Goal: Obtain resource: Download file/media

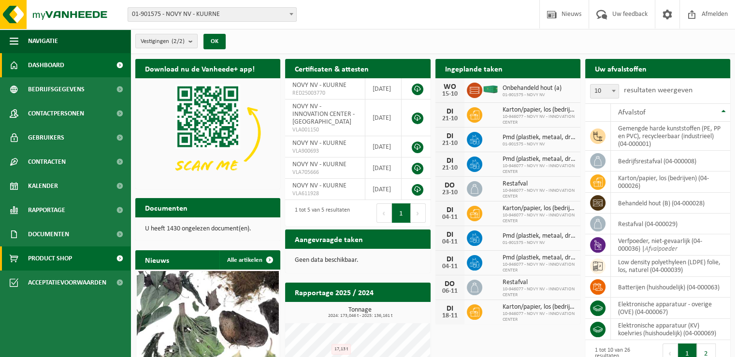
click at [102, 264] on link "Product Shop" at bounding box center [65, 259] width 131 height 24
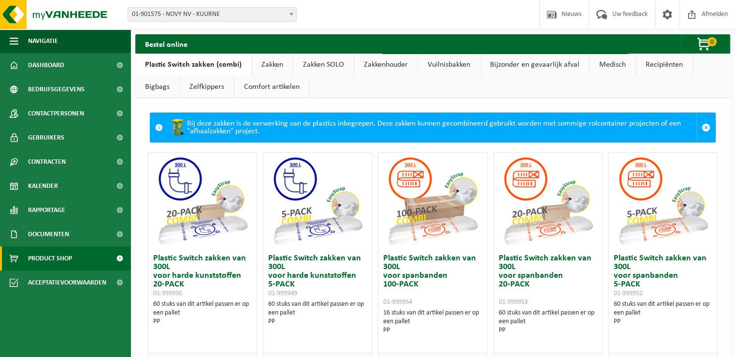
click at [455, 65] on link "Vuilnisbakken" at bounding box center [449, 65] width 62 height 22
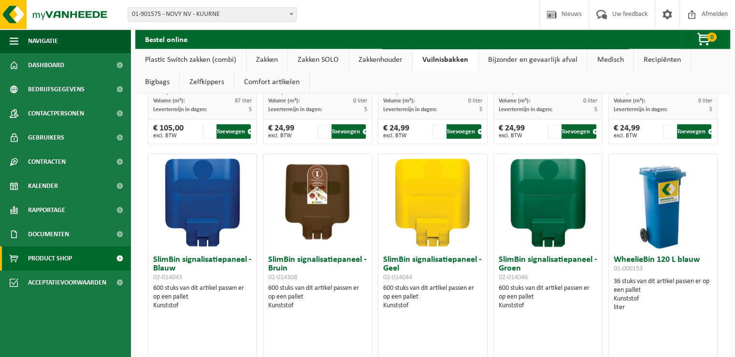
scroll to position [1010, 0]
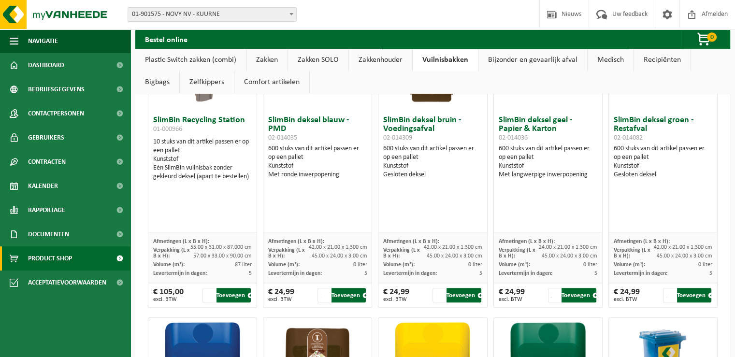
click at [553, 60] on link "Bijzonder en gevaarlijk afval" at bounding box center [533, 60] width 109 height 22
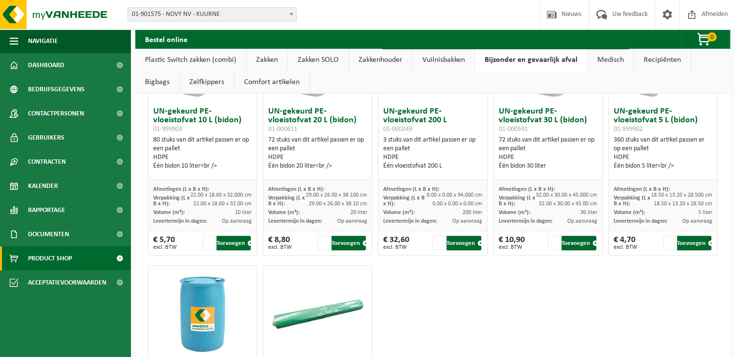
scroll to position [211, 0]
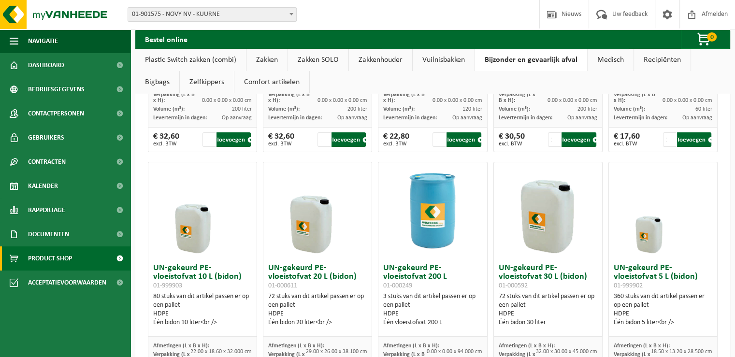
click at [664, 59] on link "Recipiënten" at bounding box center [662, 60] width 57 height 22
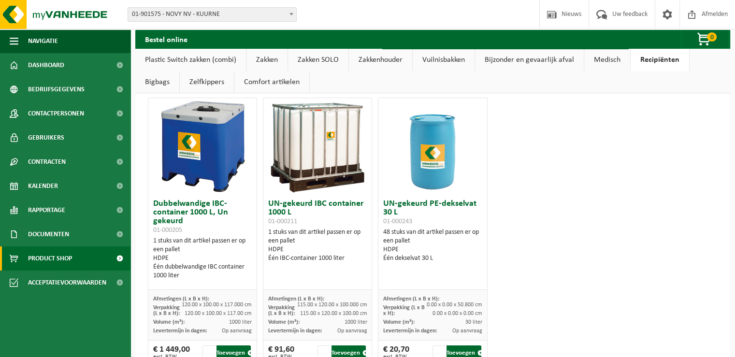
scroll to position [0, 0]
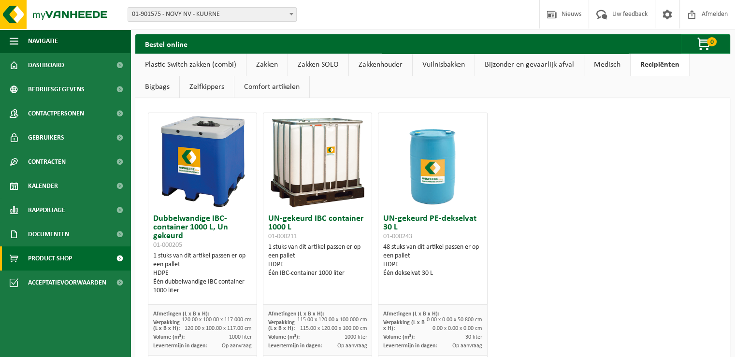
click at [207, 66] on link "Plastic Switch zakken (combi)" at bounding box center [190, 65] width 111 height 22
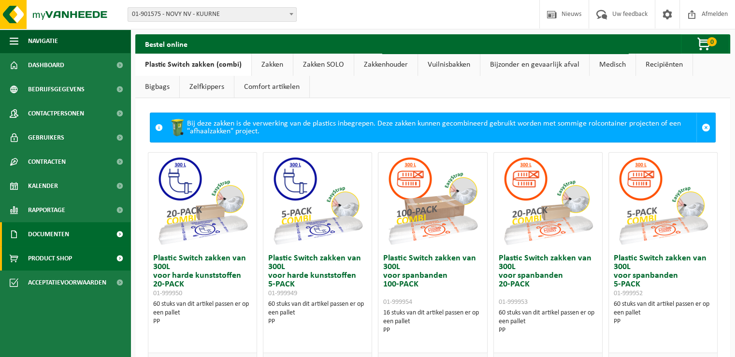
click at [88, 233] on link "Documenten" at bounding box center [65, 234] width 131 height 24
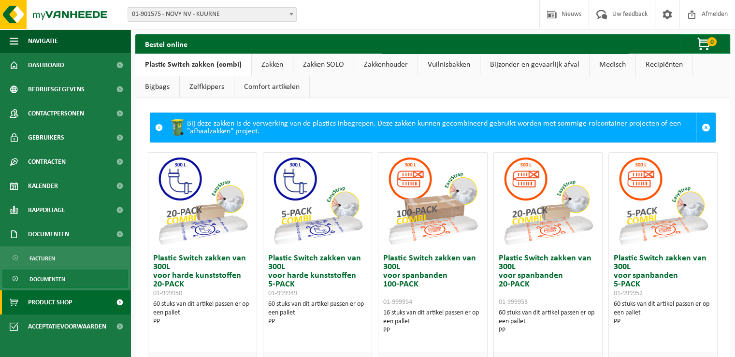
click at [94, 279] on link "Documenten" at bounding box center [65, 279] width 126 height 18
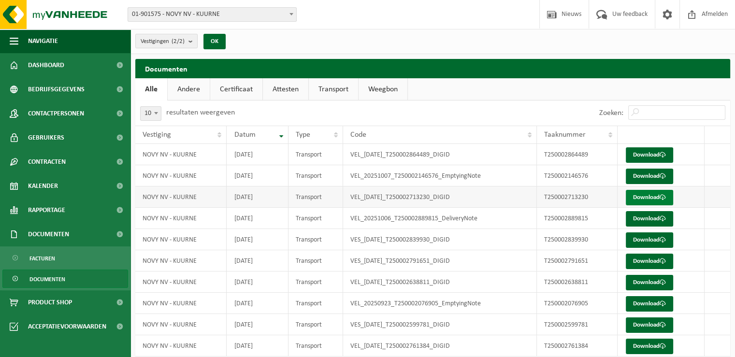
click at [649, 195] on link "Download" at bounding box center [649, 197] width 47 height 15
click at [644, 197] on link "Download" at bounding box center [649, 197] width 47 height 15
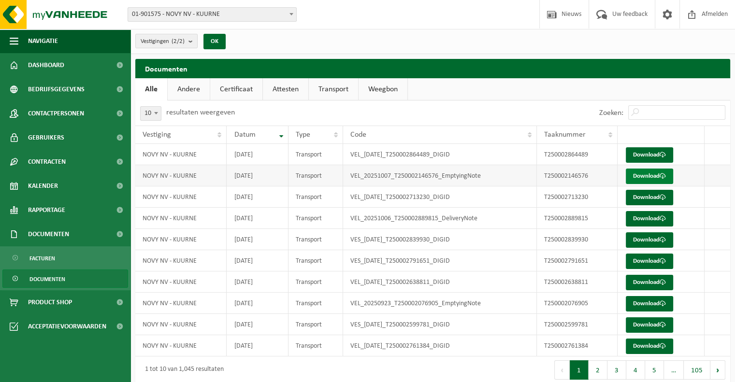
click at [648, 177] on link "Download" at bounding box center [649, 176] width 47 height 15
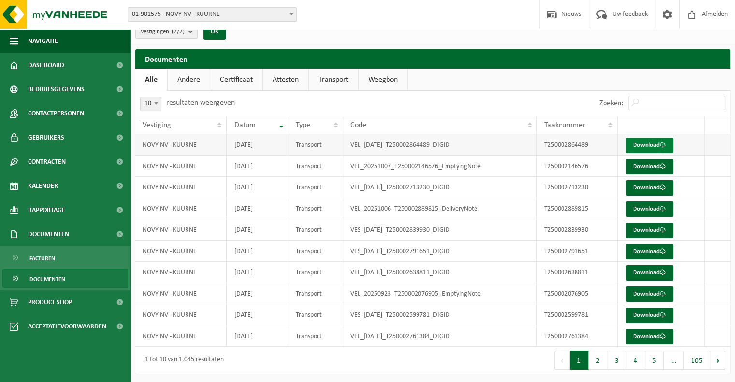
click at [659, 143] on link "Download" at bounding box center [649, 145] width 47 height 15
click at [83, 210] on link "Rapportage" at bounding box center [65, 210] width 131 height 24
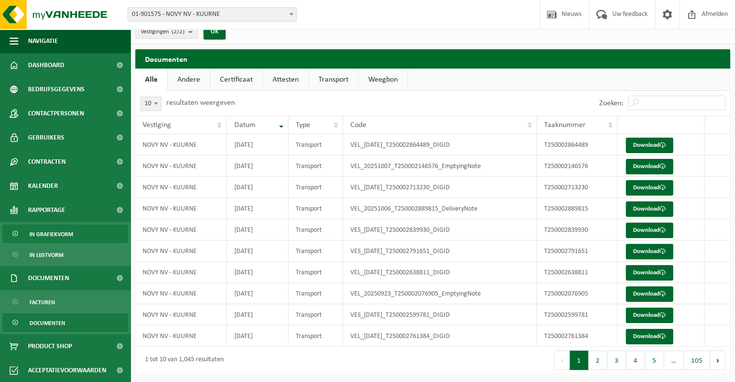
click at [87, 236] on link "In grafiekvorm" at bounding box center [65, 234] width 126 height 18
